Goal: Check status: Check status

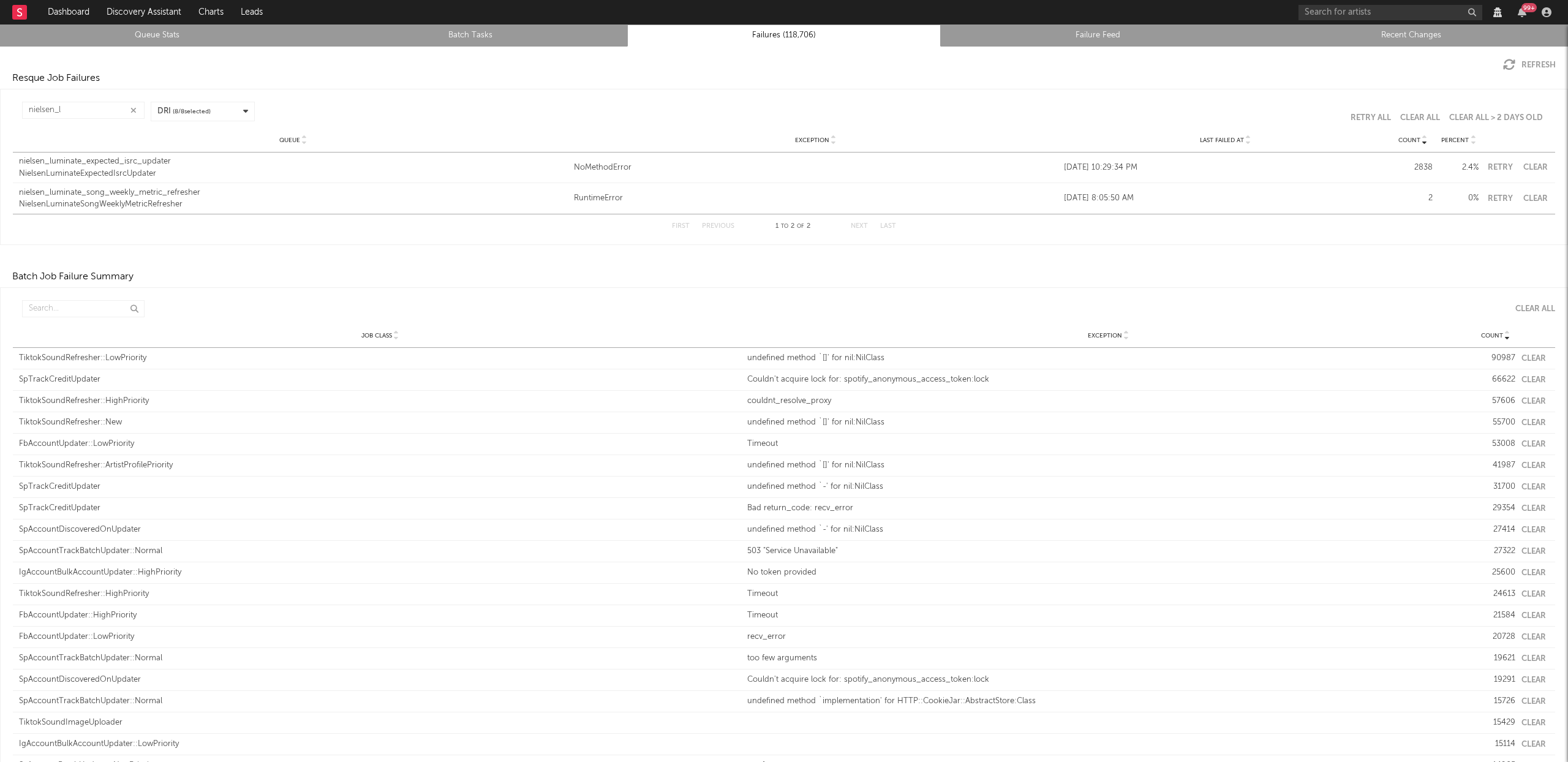
click at [1397, 28] on link "Recent Changes" at bounding box center [1411, 35] width 300 height 14
click at [130, 109] on icon "button" at bounding box center [133, 110] width 6 height 8
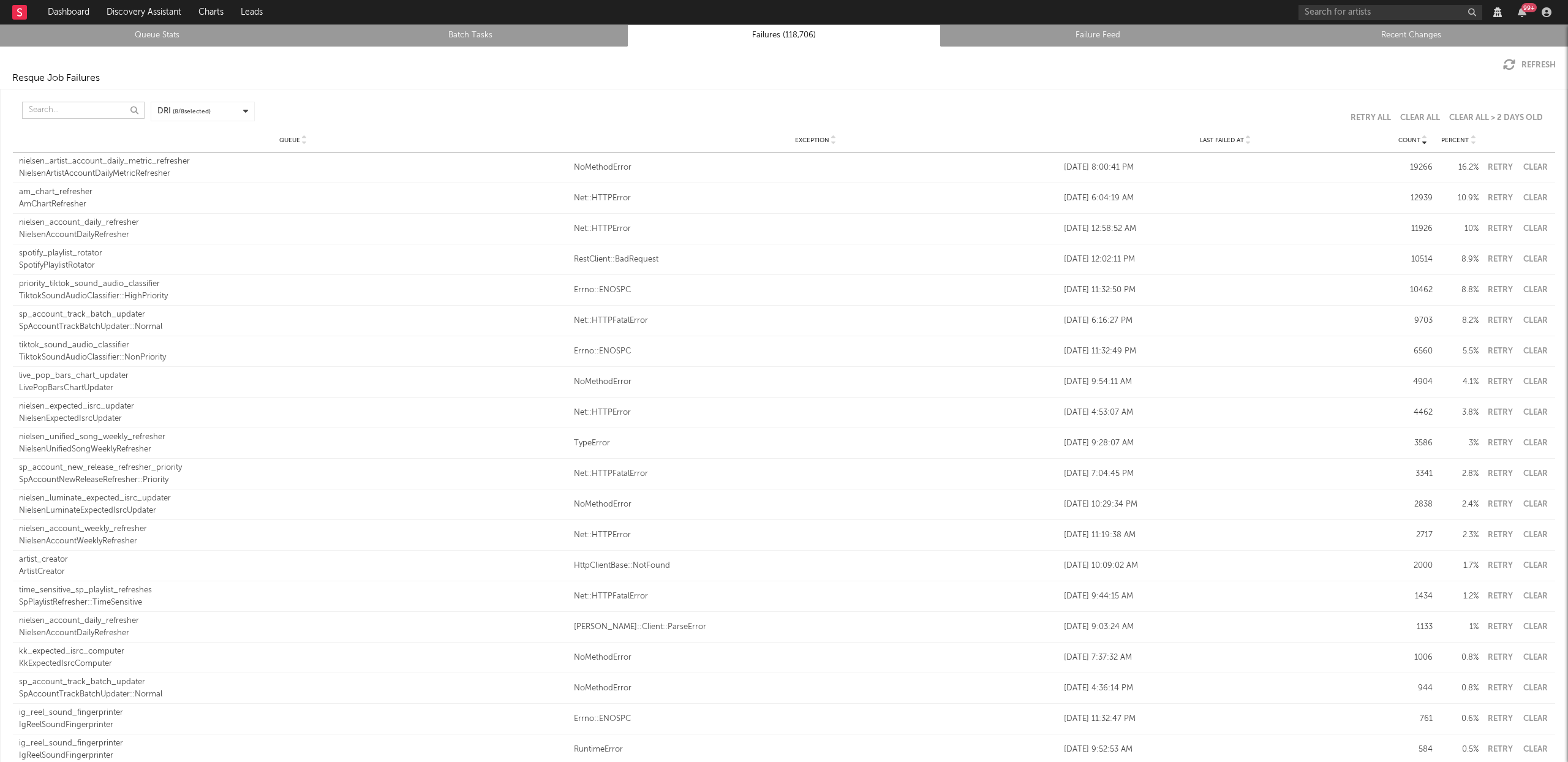
click at [84, 111] on input "text" at bounding box center [84, 110] width 122 height 17
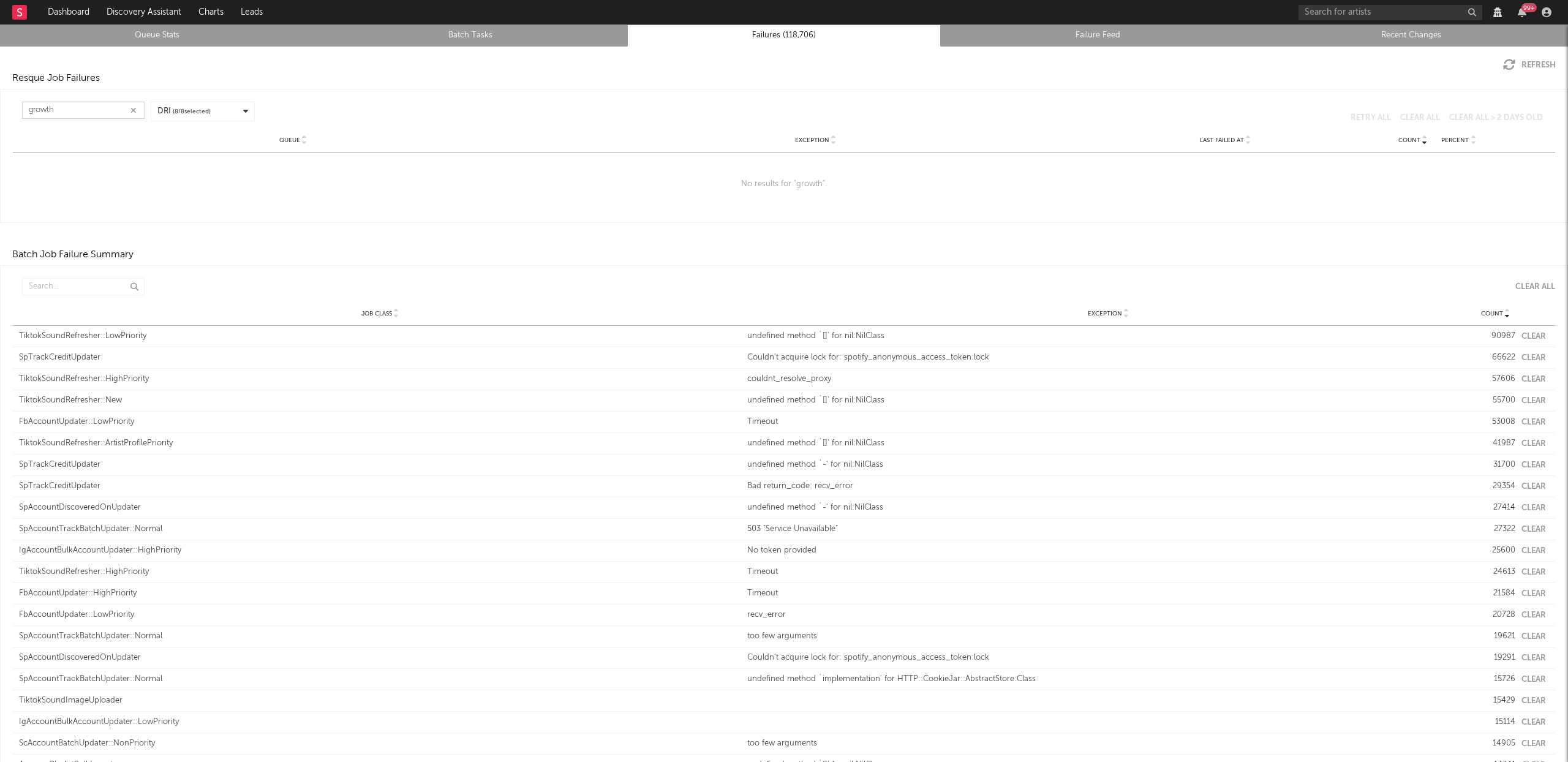
type input "growth"
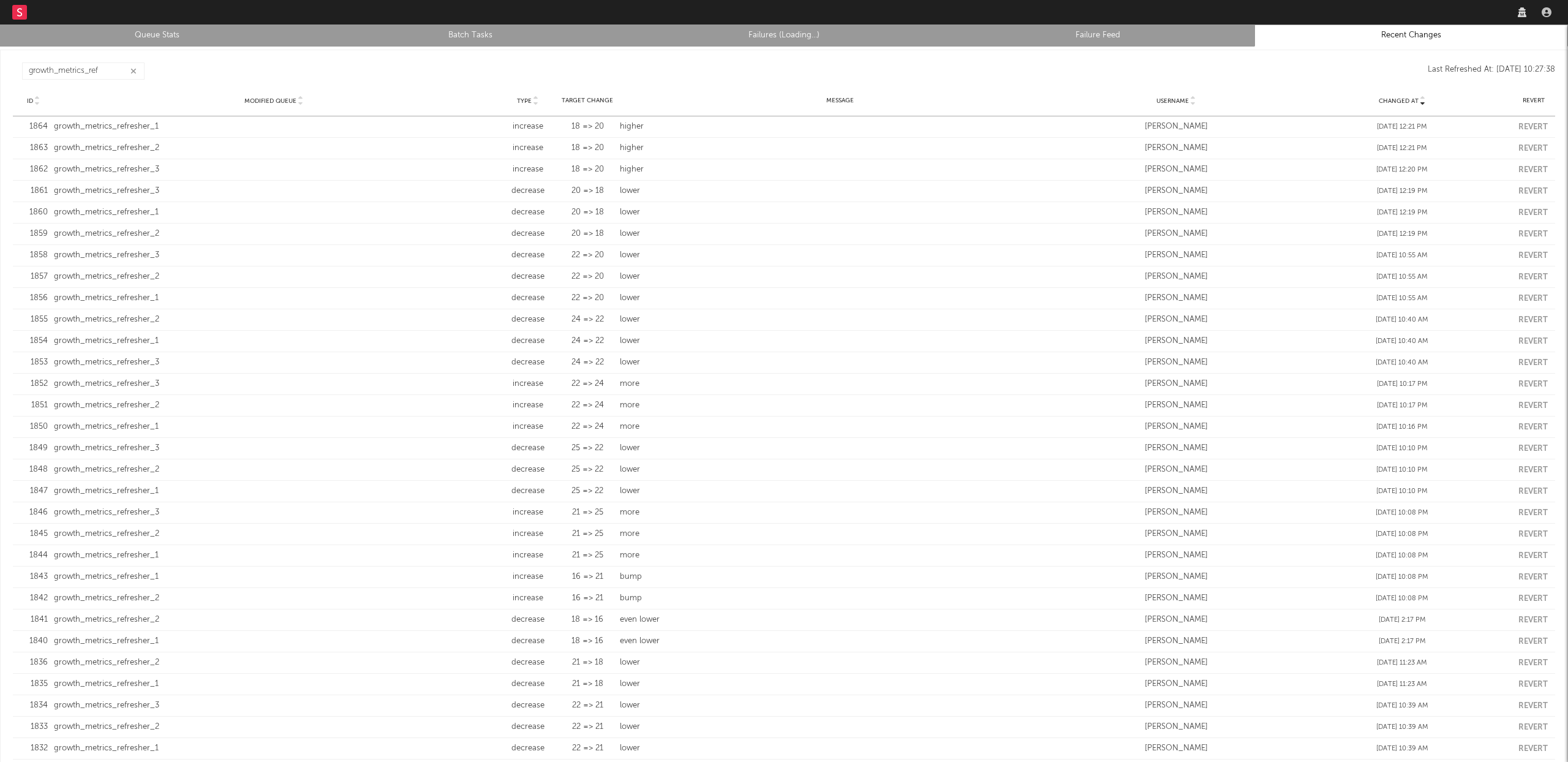
click at [136, 68] on icon "button" at bounding box center [133, 71] width 6 height 8
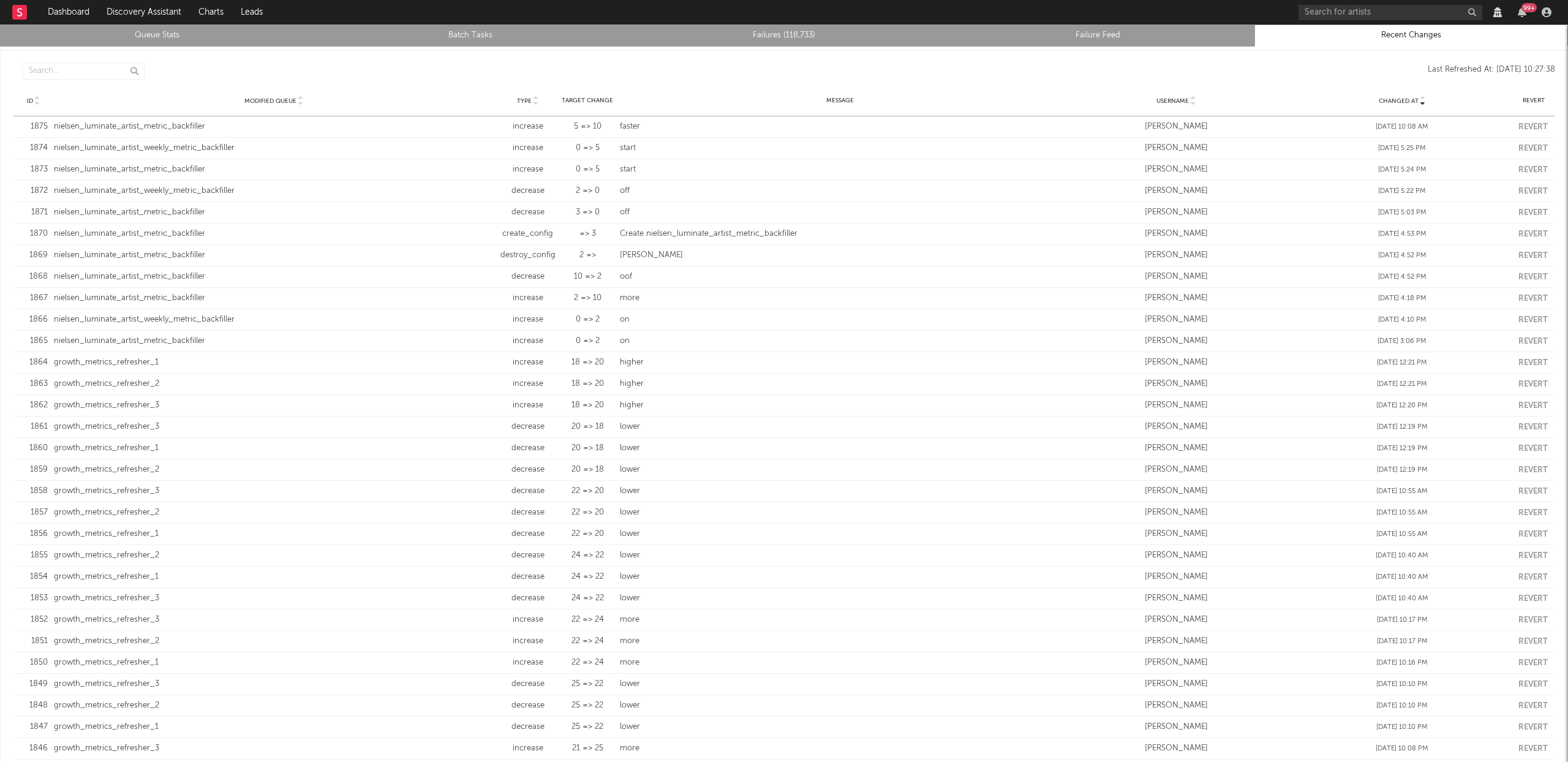
click at [145, 34] on link "Queue Stats" at bounding box center [156, 35] width 300 height 14
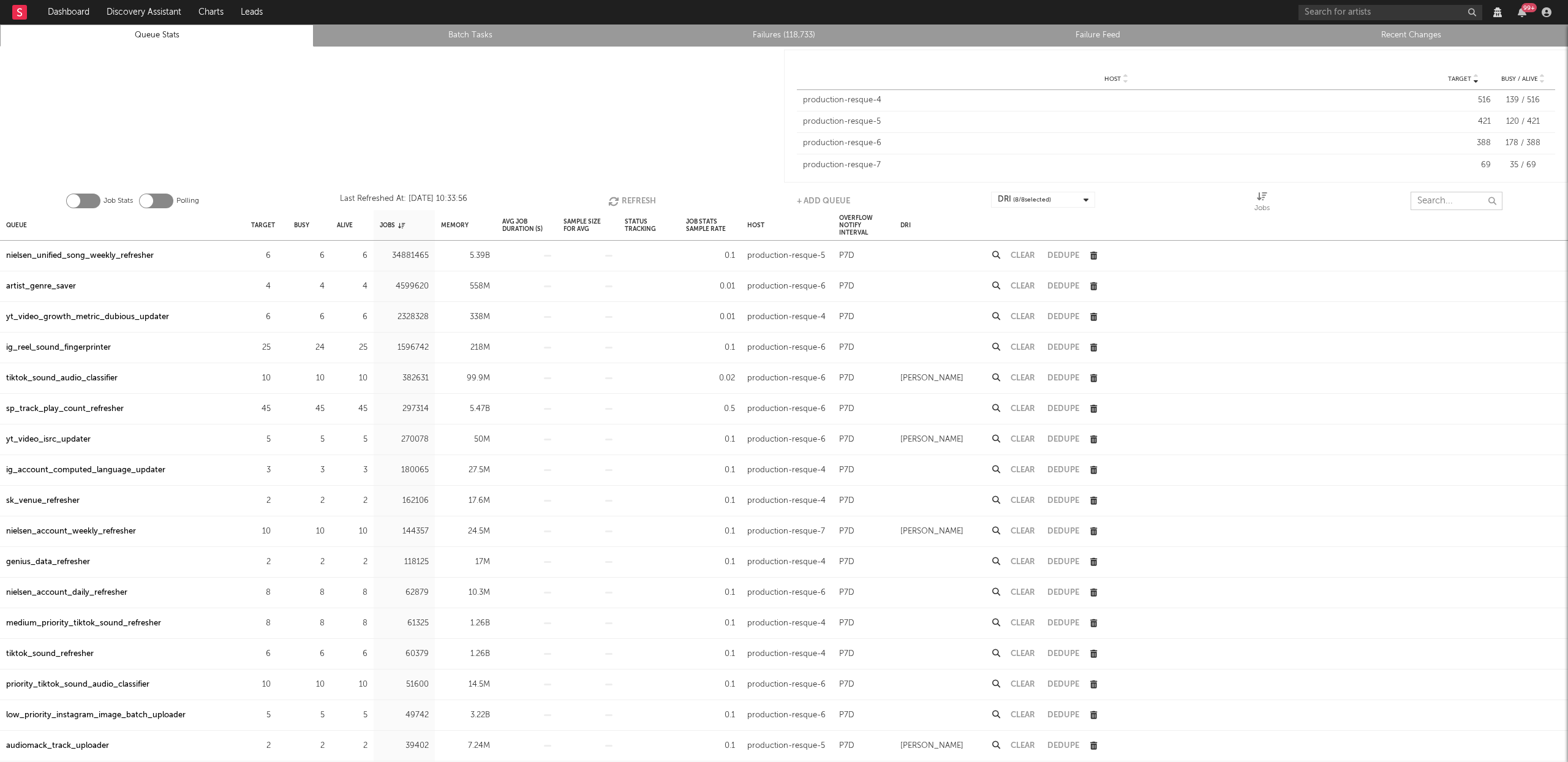
click at [1449, 196] on input "text" at bounding box center [1456, 201] width 92 height 19
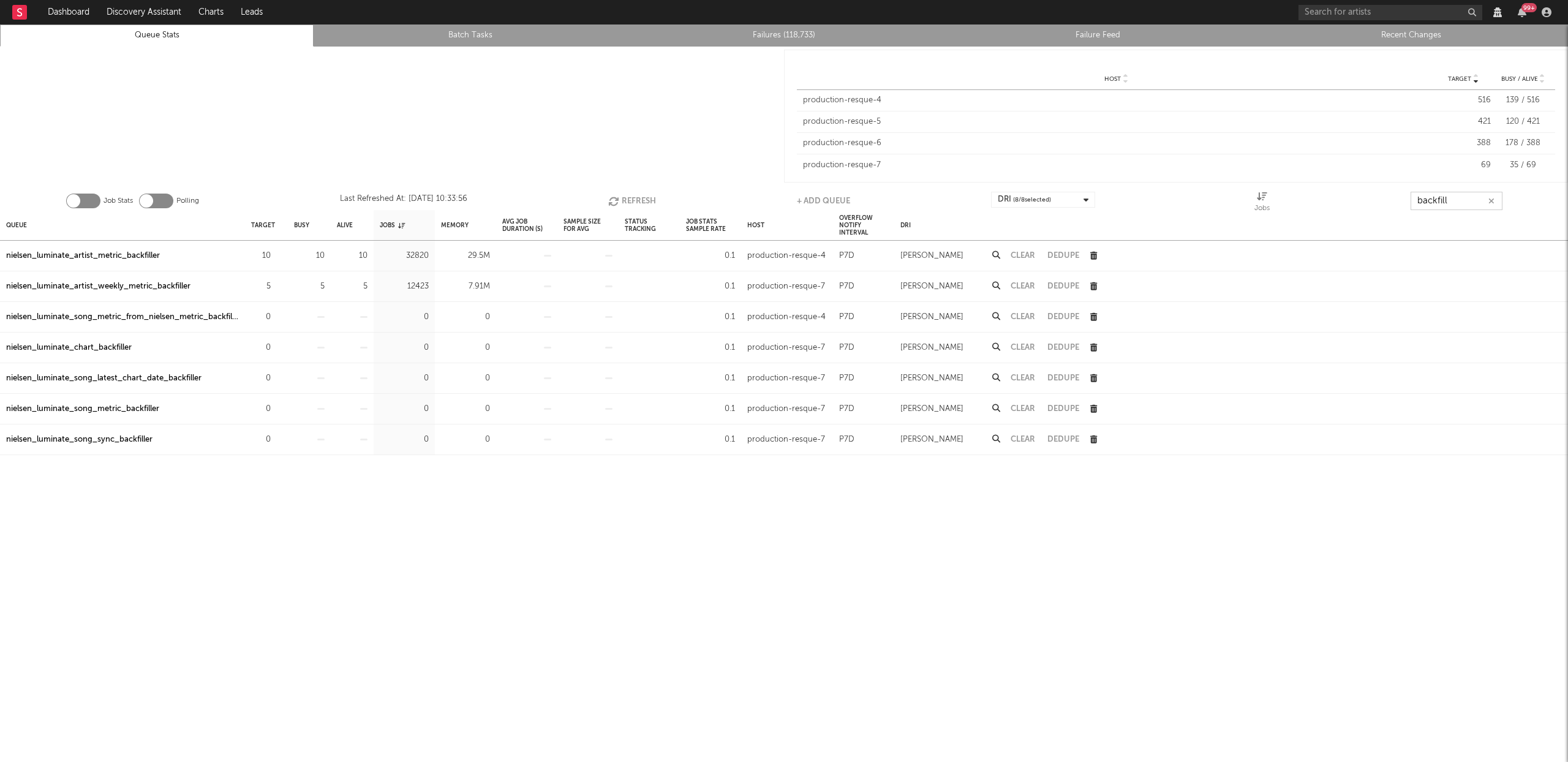
click at [646, 196] on button "Refresh" at bounding box center [632, 201] width 48 height 19
type input "backfill"
click at [91, 256] on div "nielsen_luminate_artist_metric_backfiller" at bounding box center [84, 256] width 154 height 14
click at [1490, 198] on icon "button" at bounding box center [1491, 201] width 6 height 8
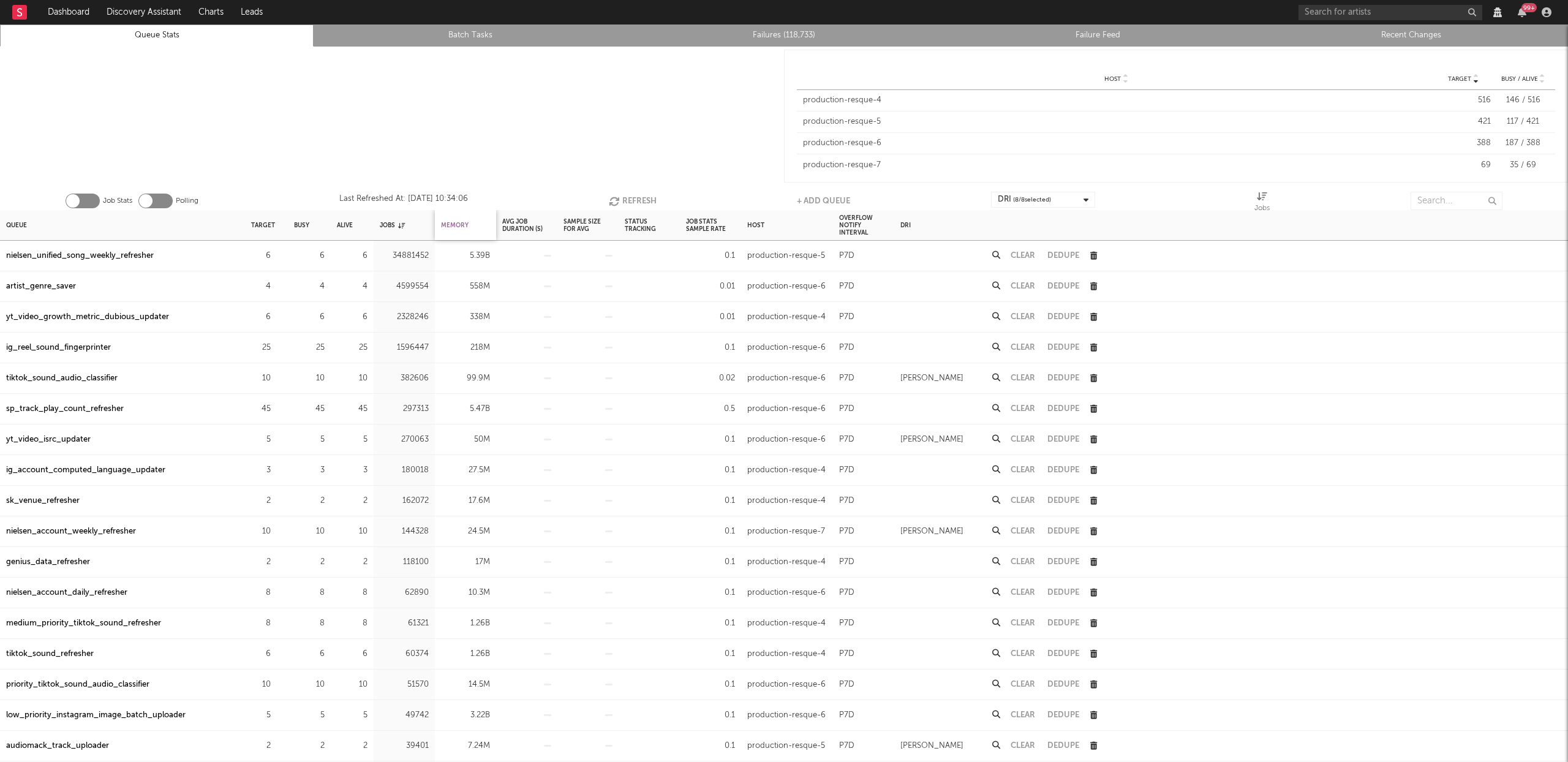
click at [461, 226] on div "Memory" at bounding box center [455, 225] width 27 height 27
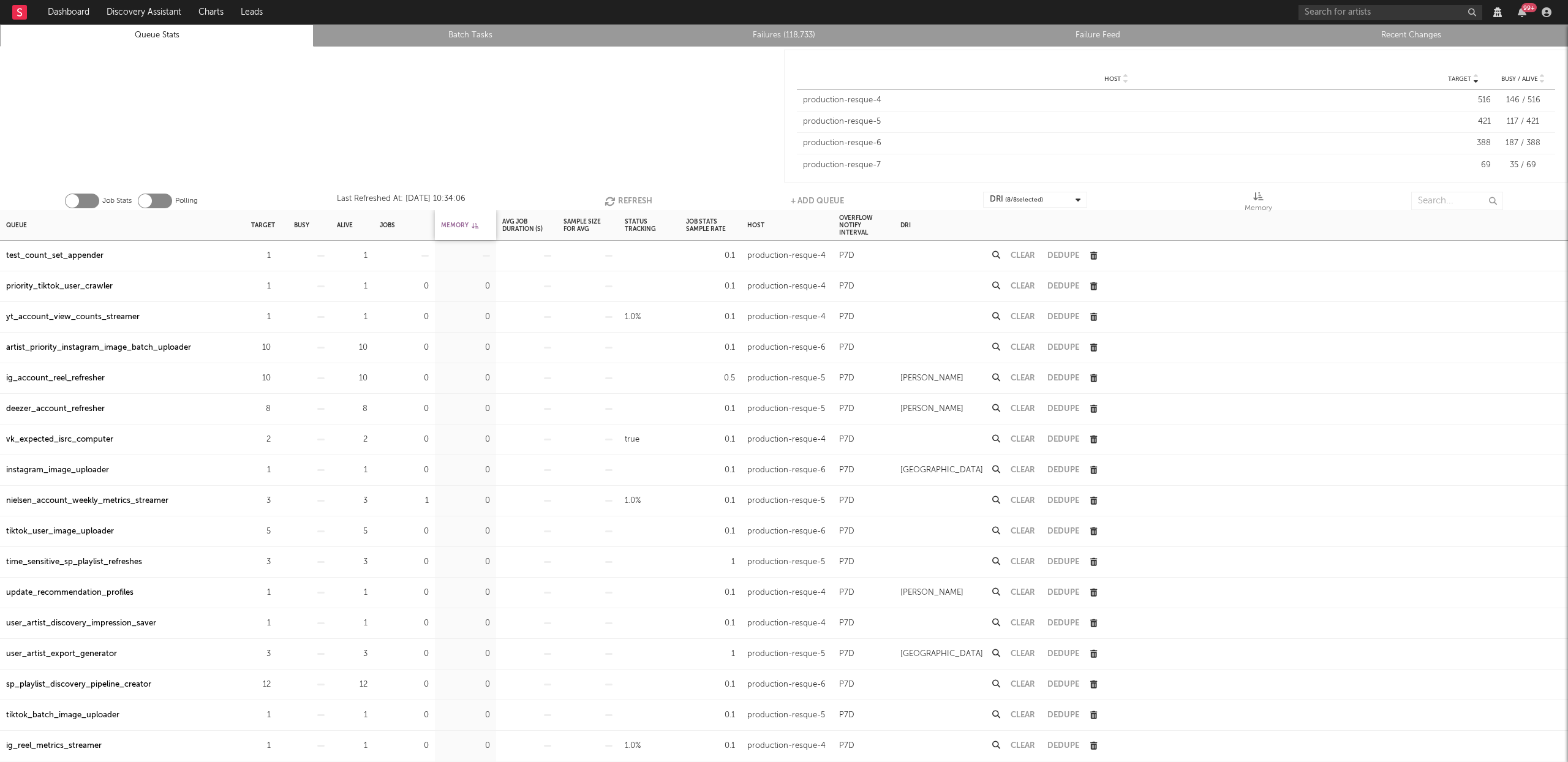
click at [461, 226] on div "Memory" at bounding box center [460, 225] width 37 height 27
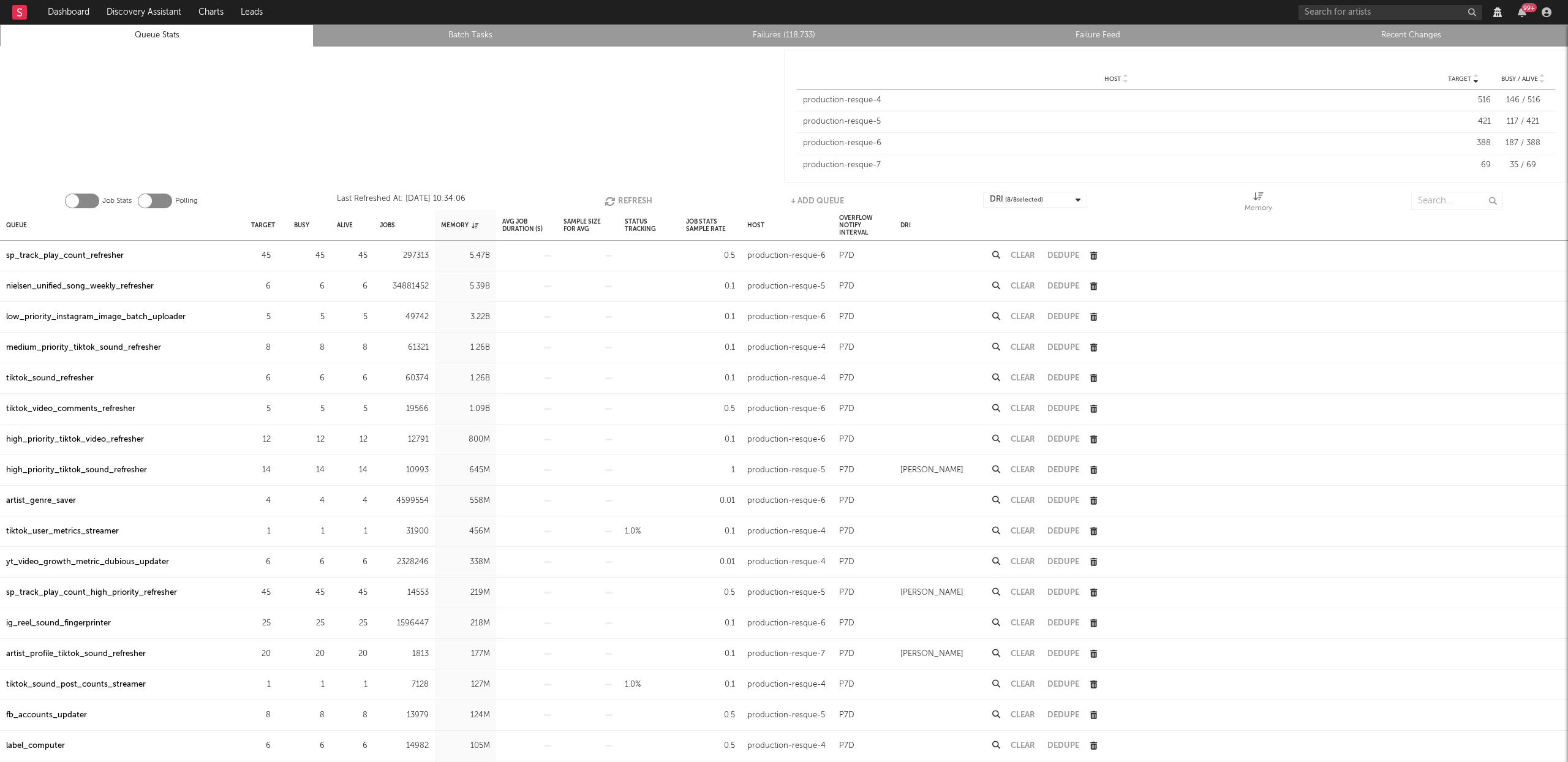
click at [106, 259] on div "sp_track_play_count_refresher" at bounding box center [65, 256] width 117 height 14
click at [93, 287] on div "nielsen_unified_song_weekly_refresher" at bounding box center [80, 287] width 148 height 14
click at [1456, 198] on input "text" at bounding box center [1457, 201] width 92 height 19
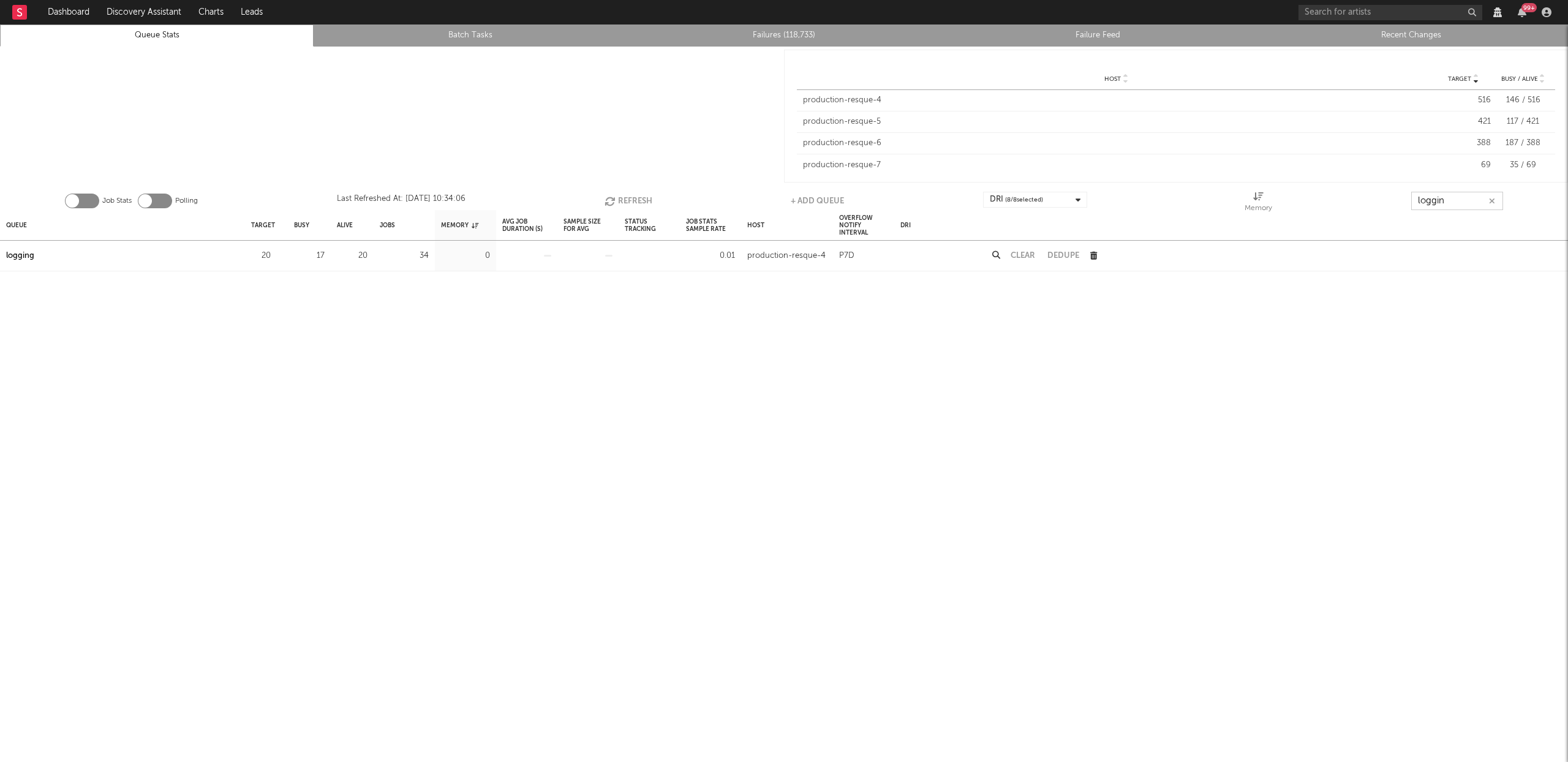
click at [622, 195] on button "Refresh" at bounding box center [628, 201] width 48 height 19
click at [622, 195] on button "Refresh" at bounding box center [627, 201] width 48 height 19
type input "loggin"
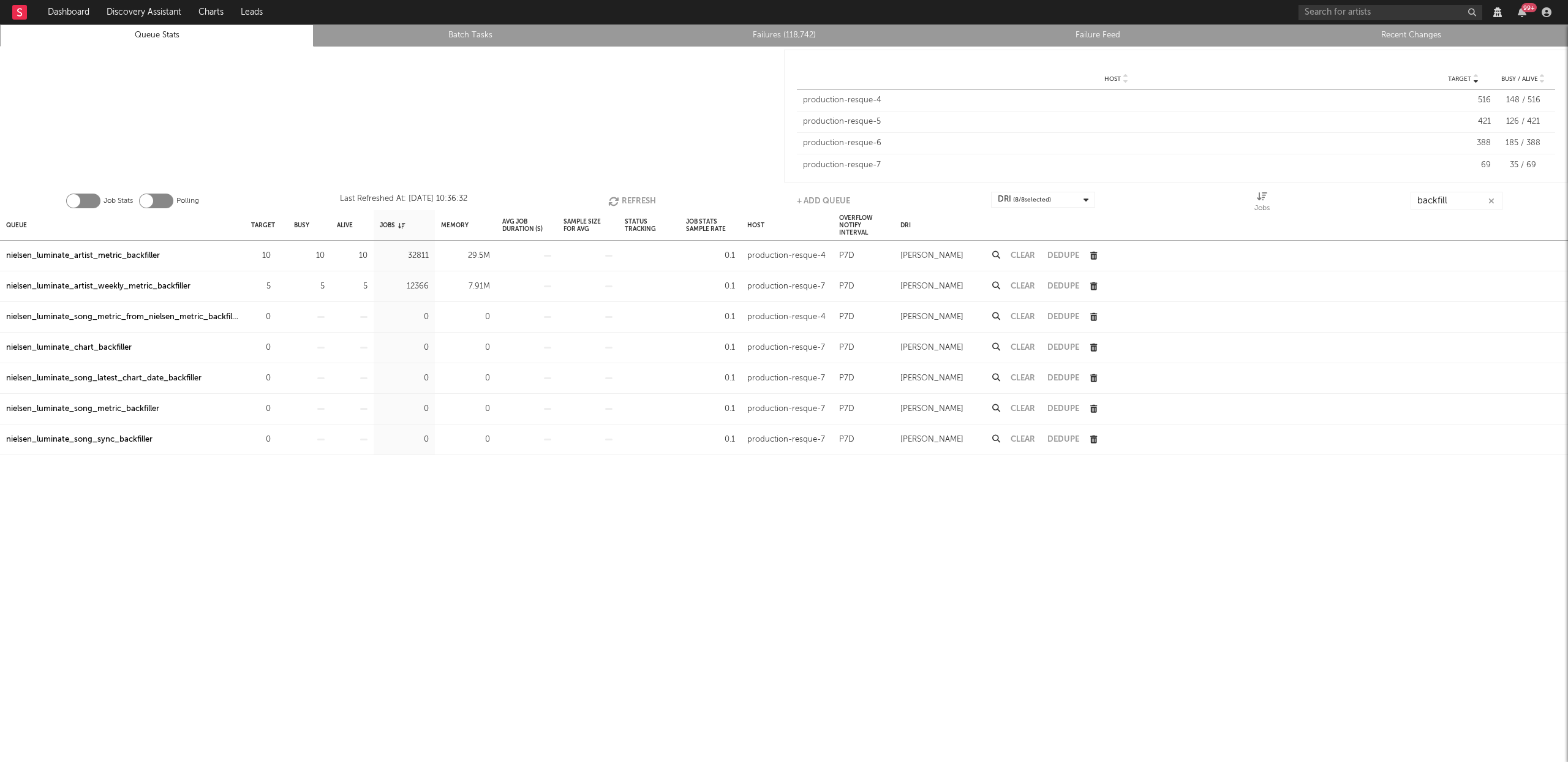
click at [645, 196] on button "Refresh" at bounding box center [632, 201] width 48 height 19
